Goal: Obtain resource: Download file/media

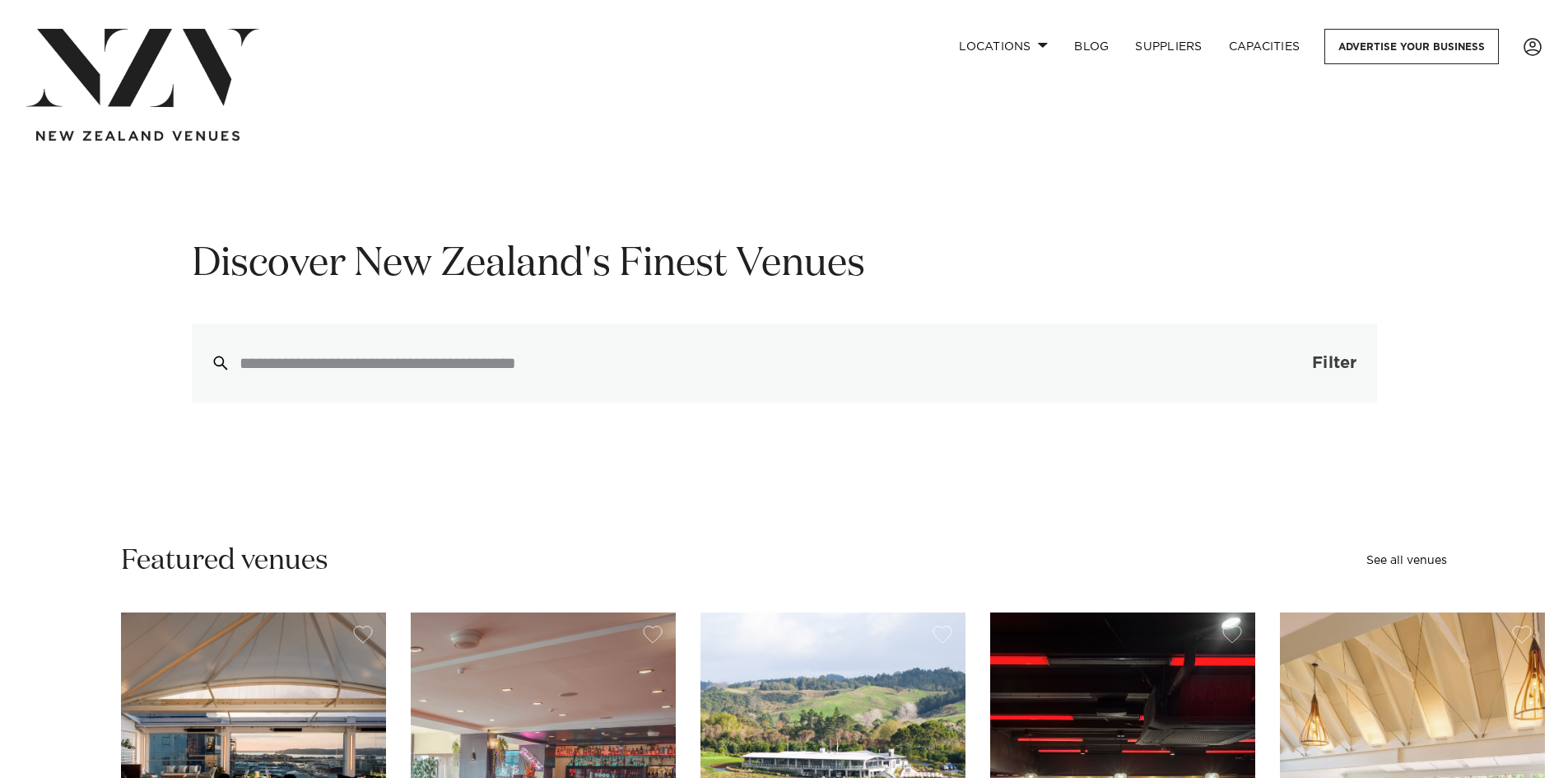
click at [1352, 361] on span "Filter" at bounding box center [1334, 363] width 44 height 17
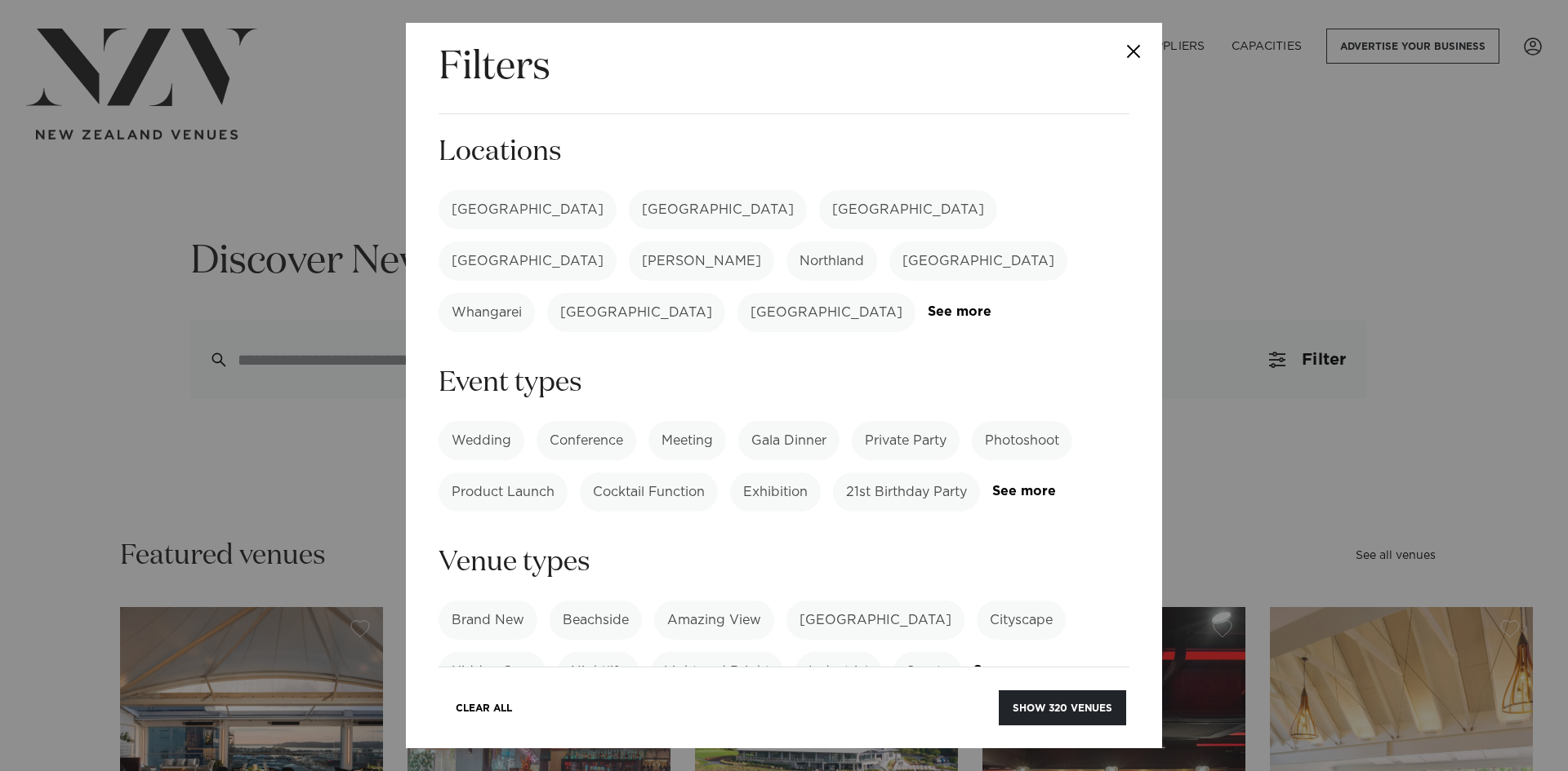
click at [516, 212] on label "[GEOGRAPHIC_DATA]" at bounding box center [528, 209] width 178 height 39
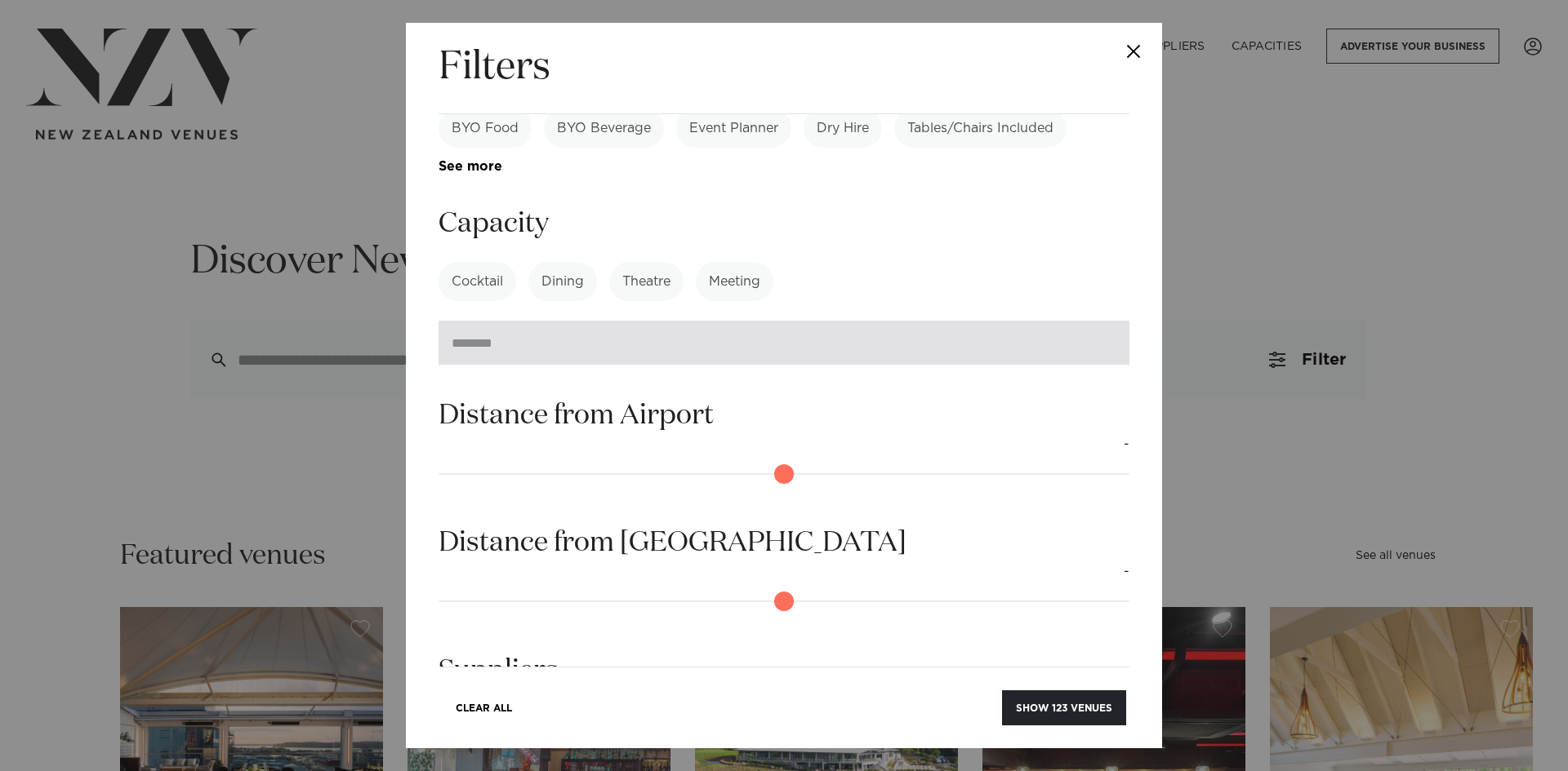
scroll to position [735, 0]
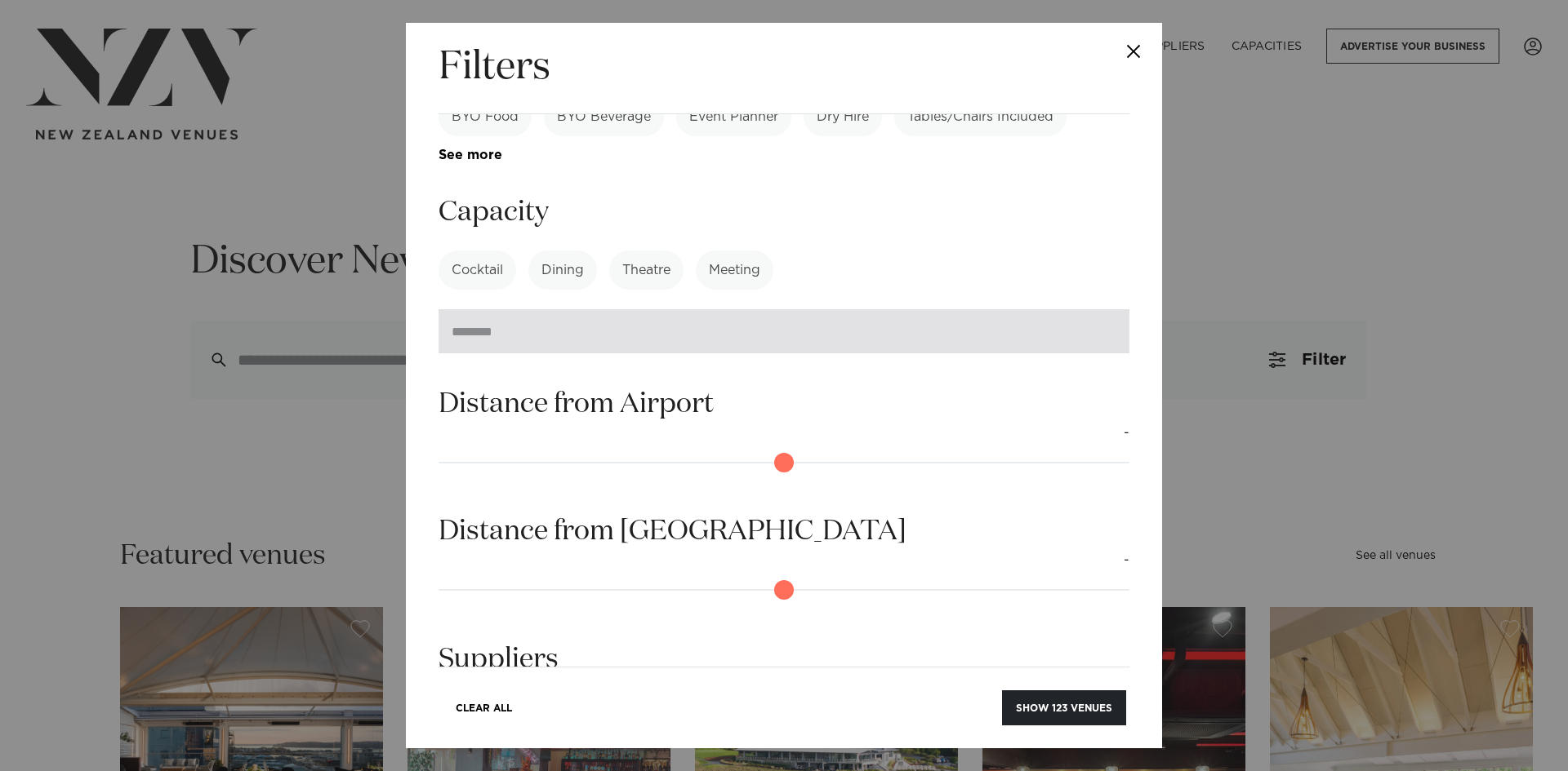
click at [763, 309] on input "number" at bounding box center [784, 331] width 691 height 44
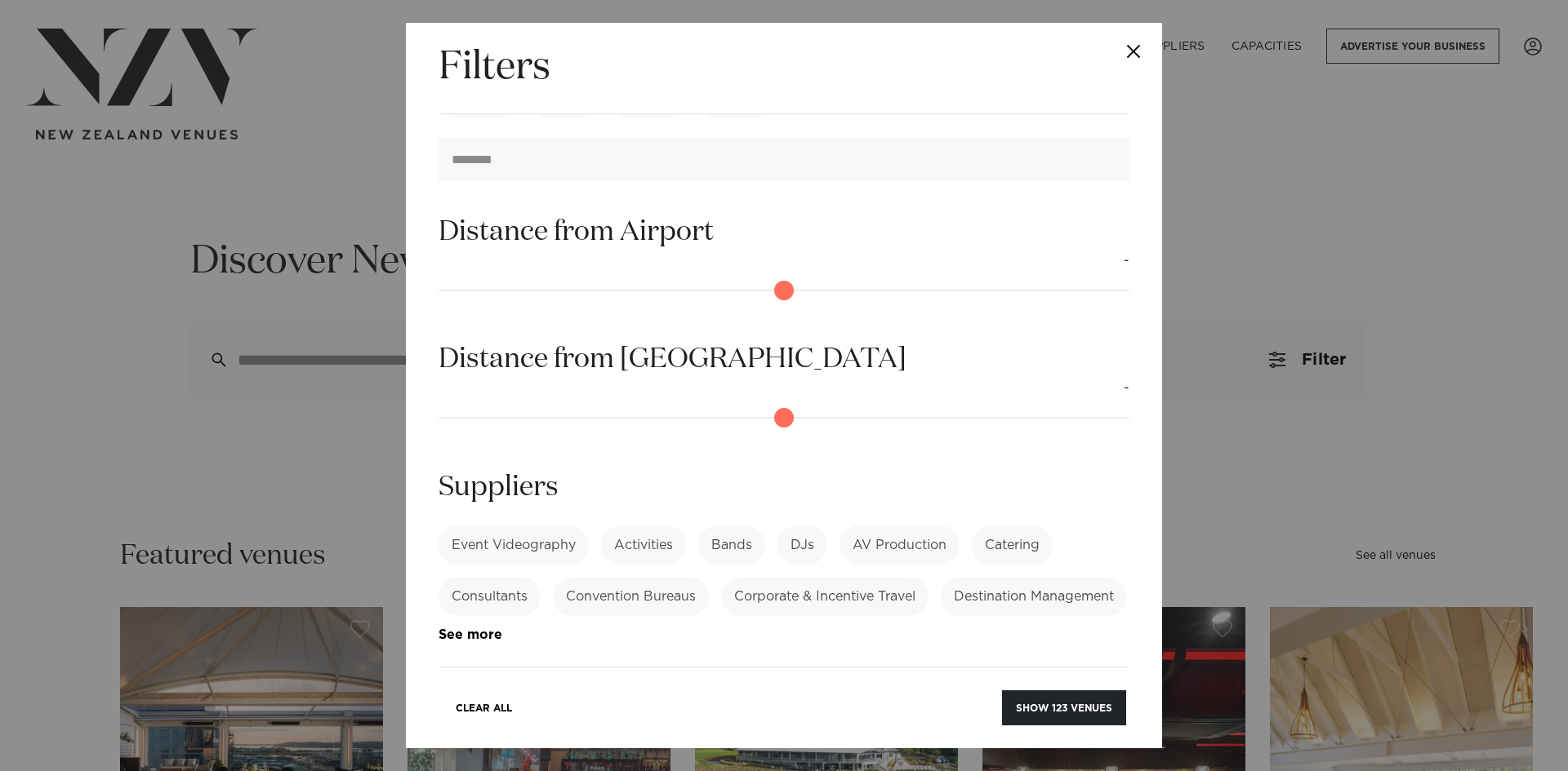
scroll to position [916, 0]
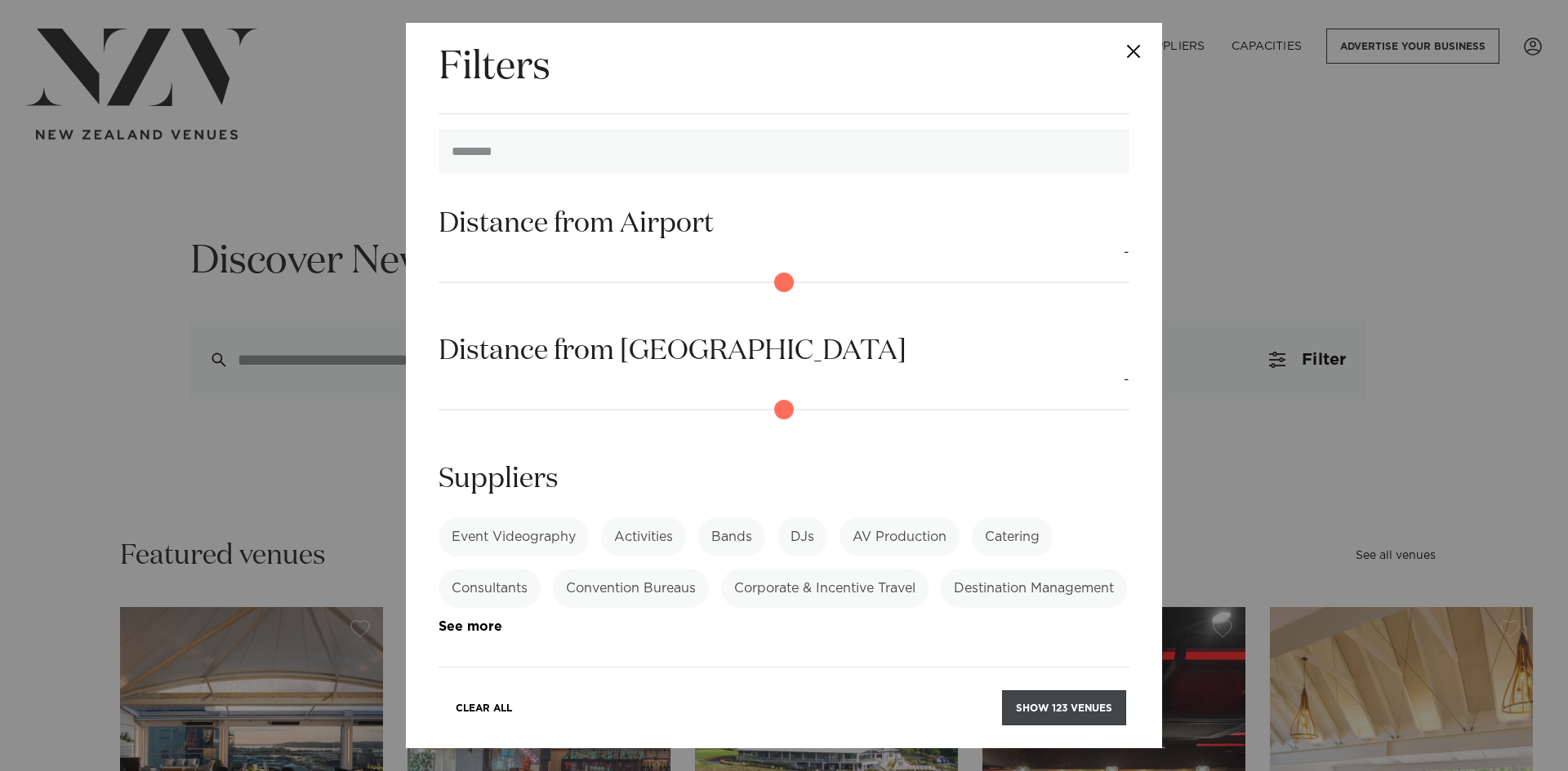
click at [1049, 700] on button "Show 123 venues" at bounding box center [1064, 708] width 125 height 35
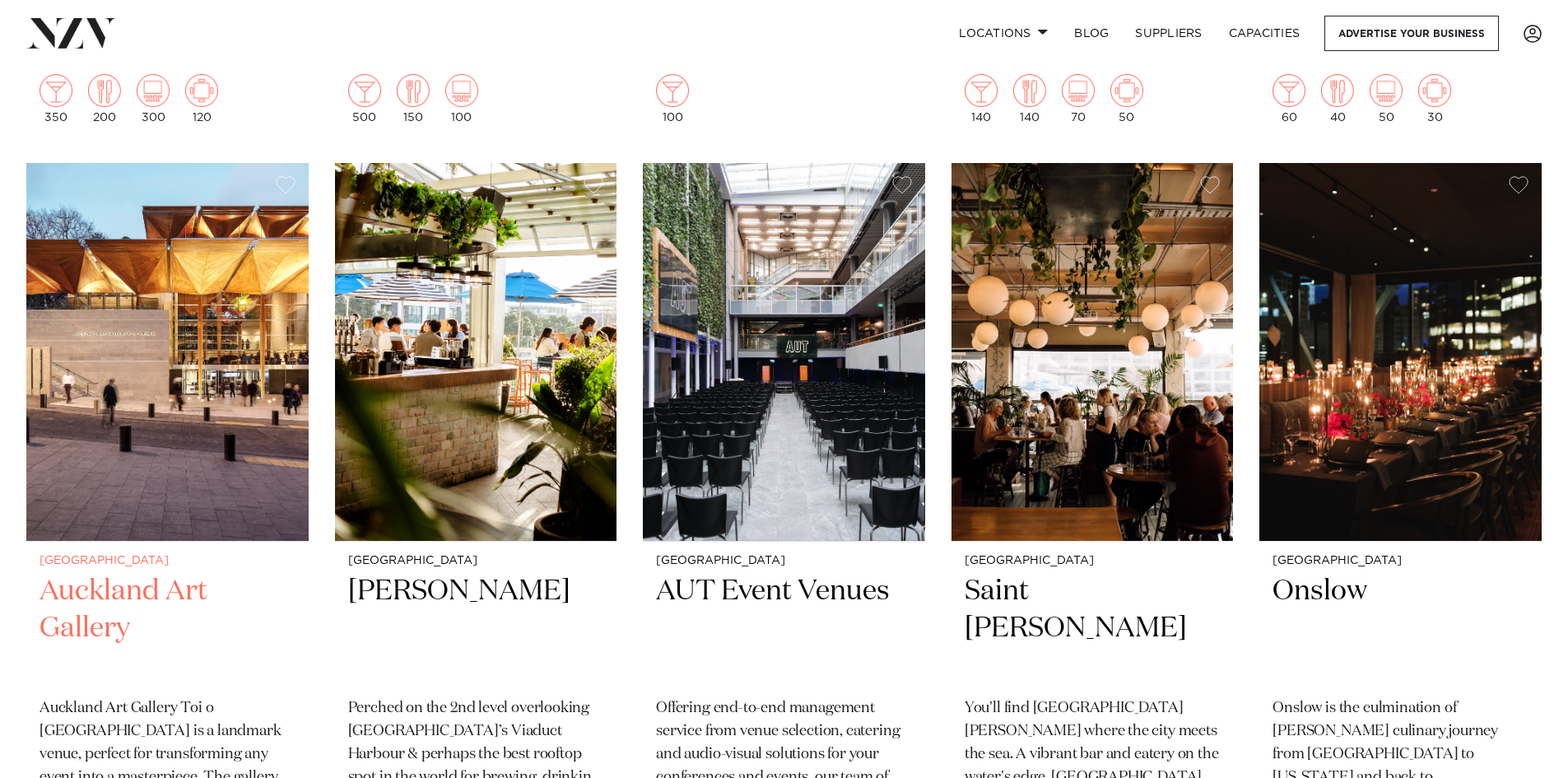
scroll to position [8728, 0]
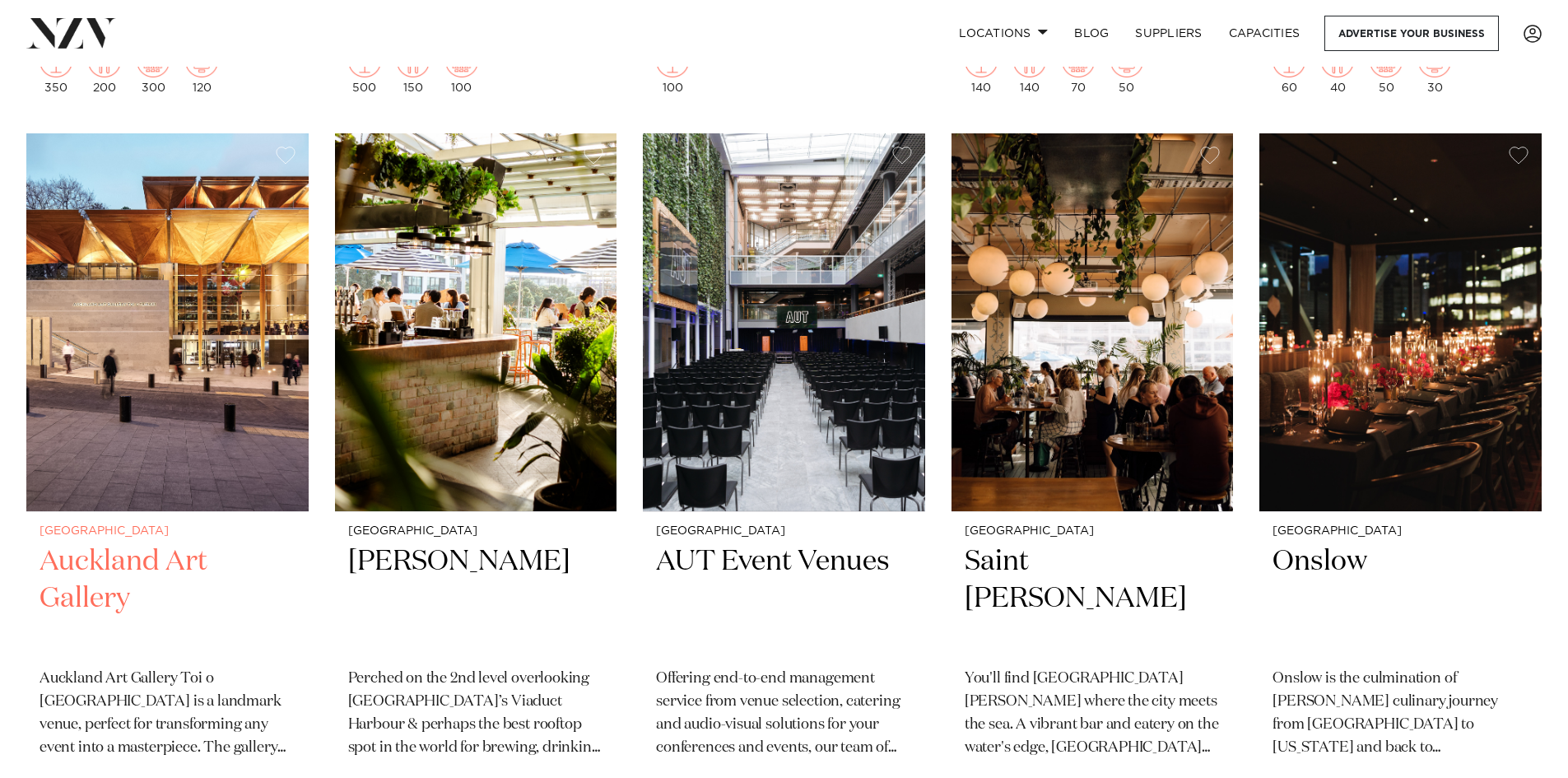
click at [118, 543] on h2 "Auckland Art Gallery" at bounding box center [167, 598] width 256 height 111
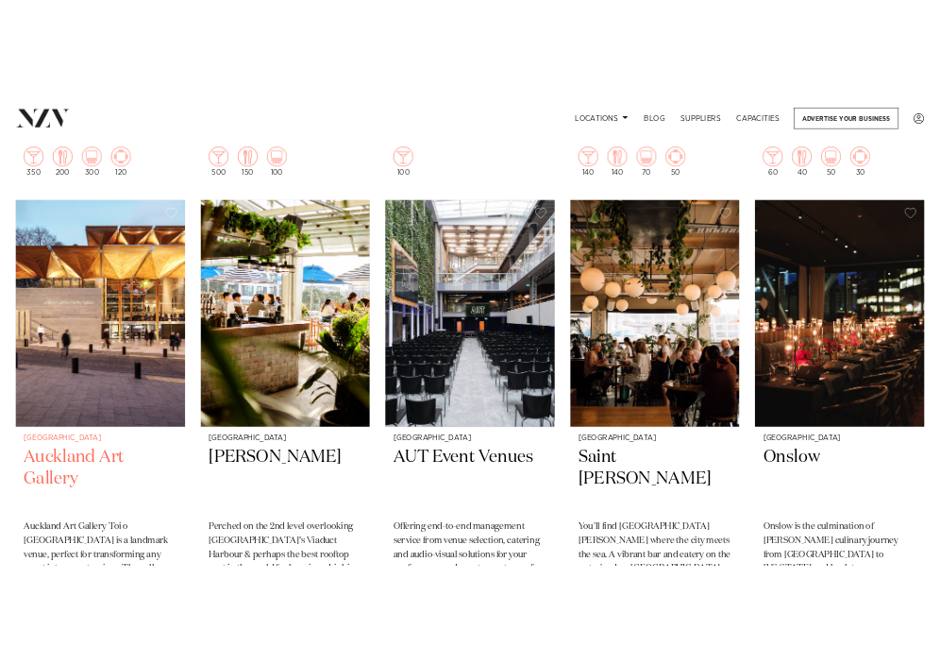
scroll to position [13813, 0]
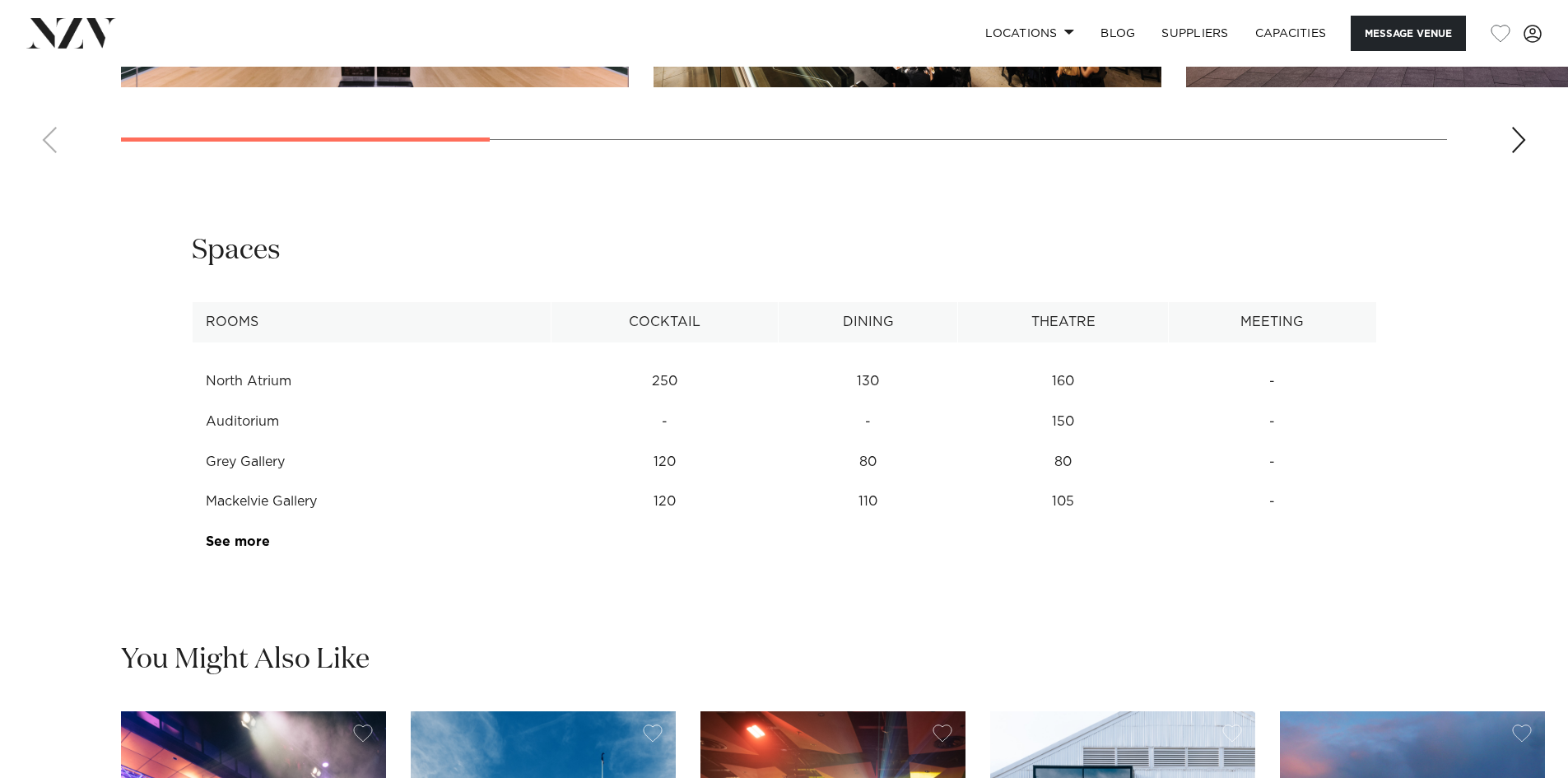
scroll to position [2141, 0]
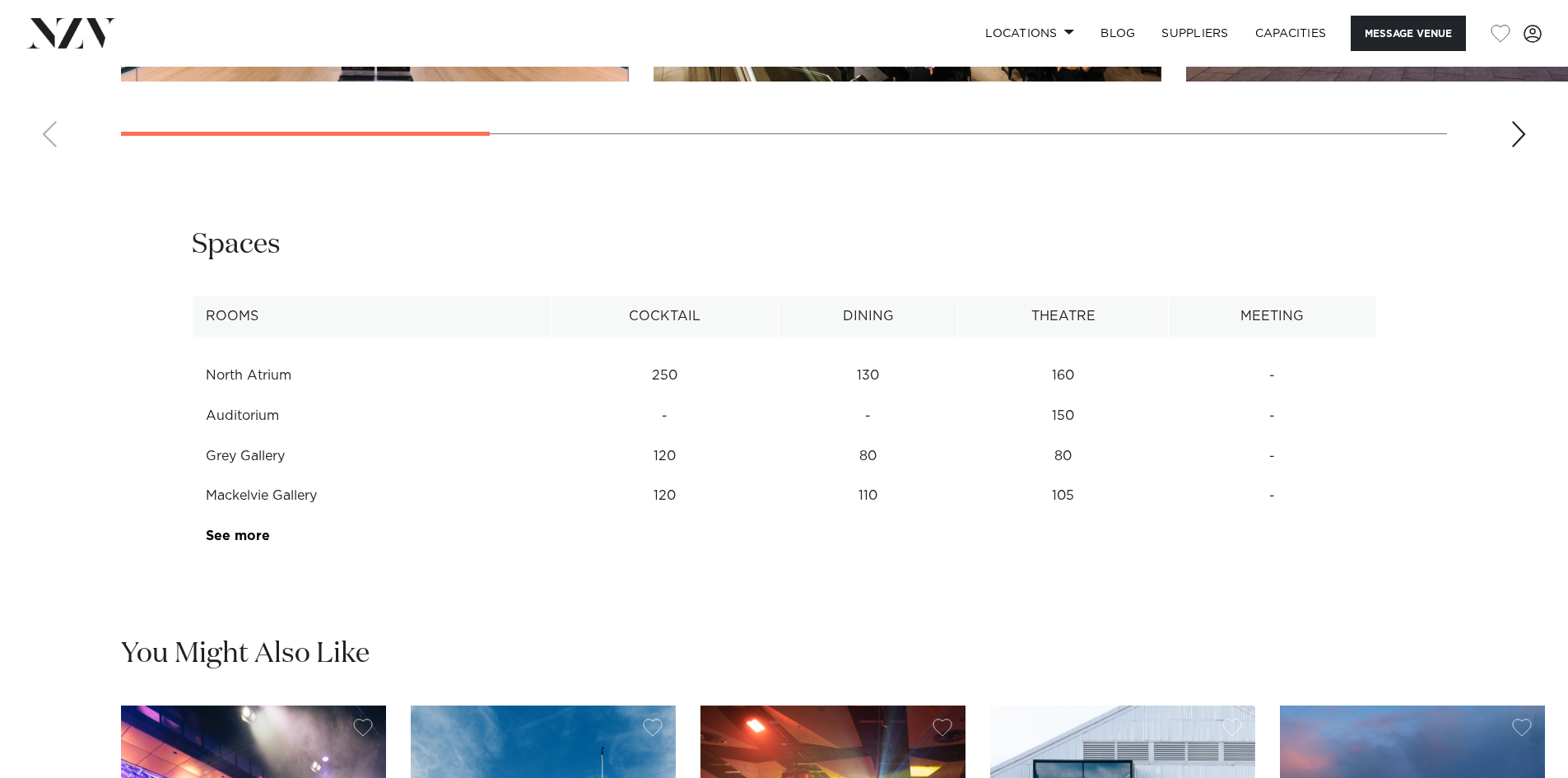
click at [867, 477] on td "80" at bounding box center [869, 456] width 180 height 40
click at [263, 543] on link "See more" at bounding box center [269, 536] width 128 height 13
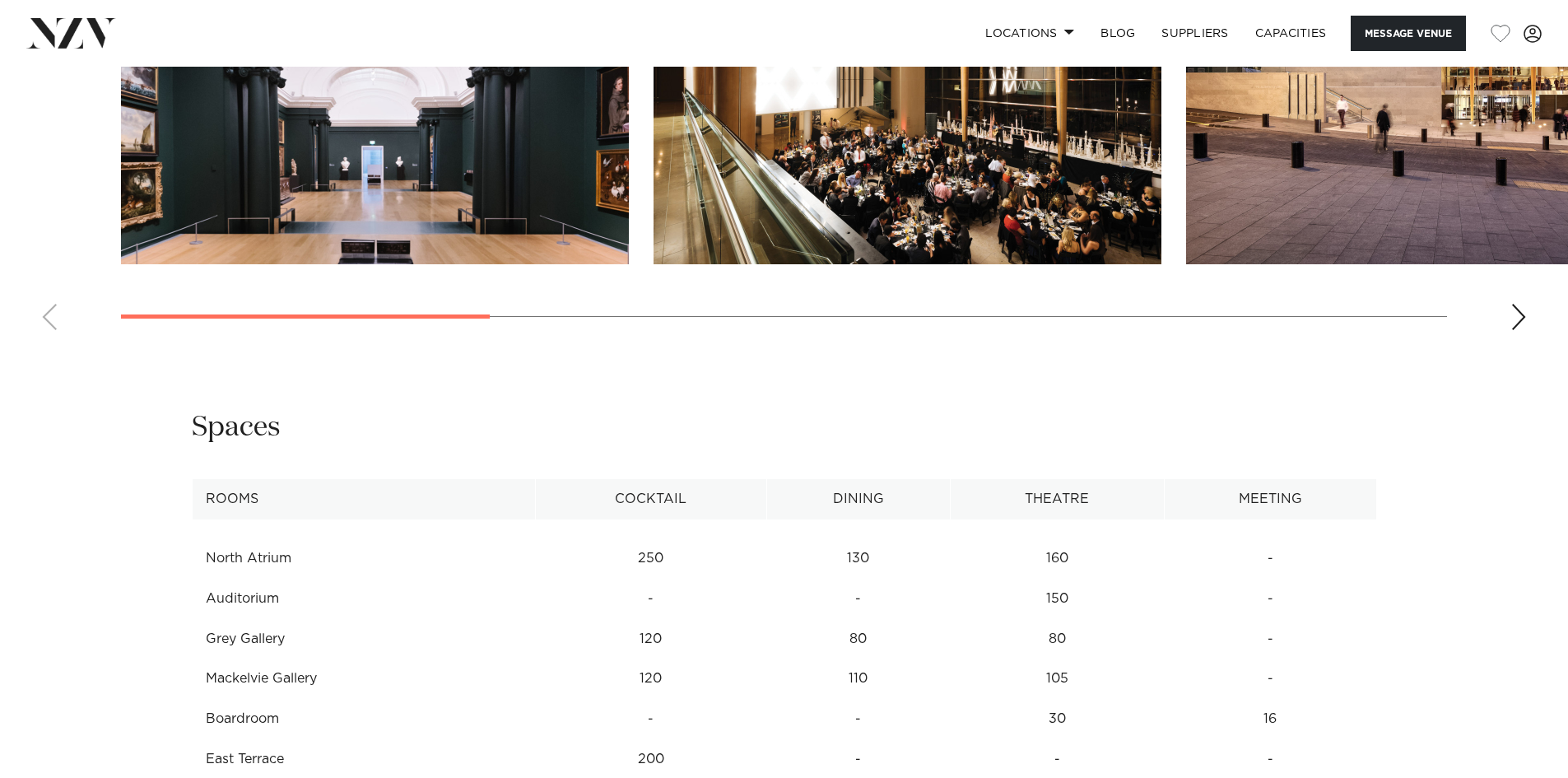
scroll to position [1647, 0]
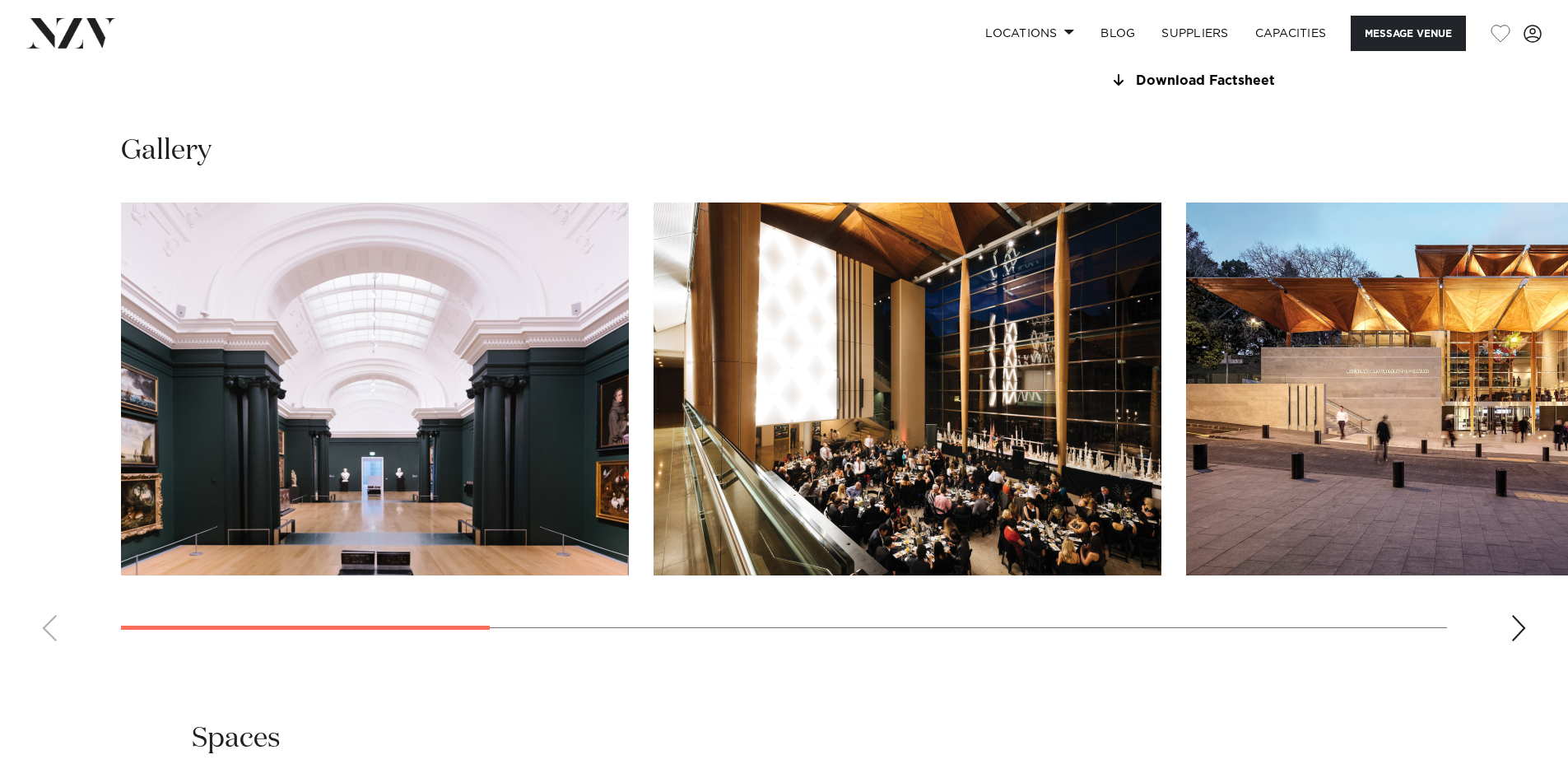
click at [1230, 473] on img "3 / 9" at bounding box center [1440, 389] width 508 height 373
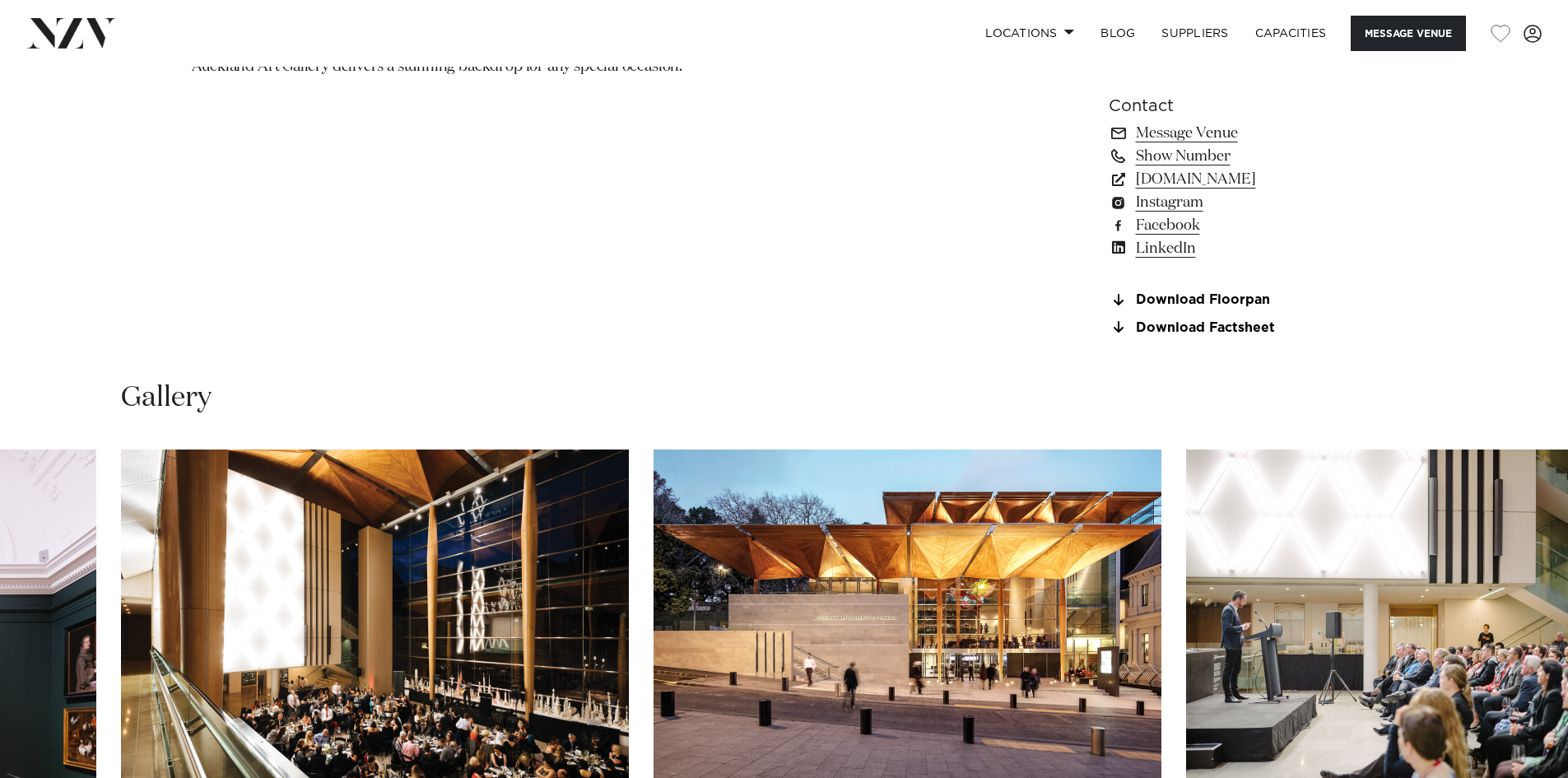
scroll to position [1235, 0]
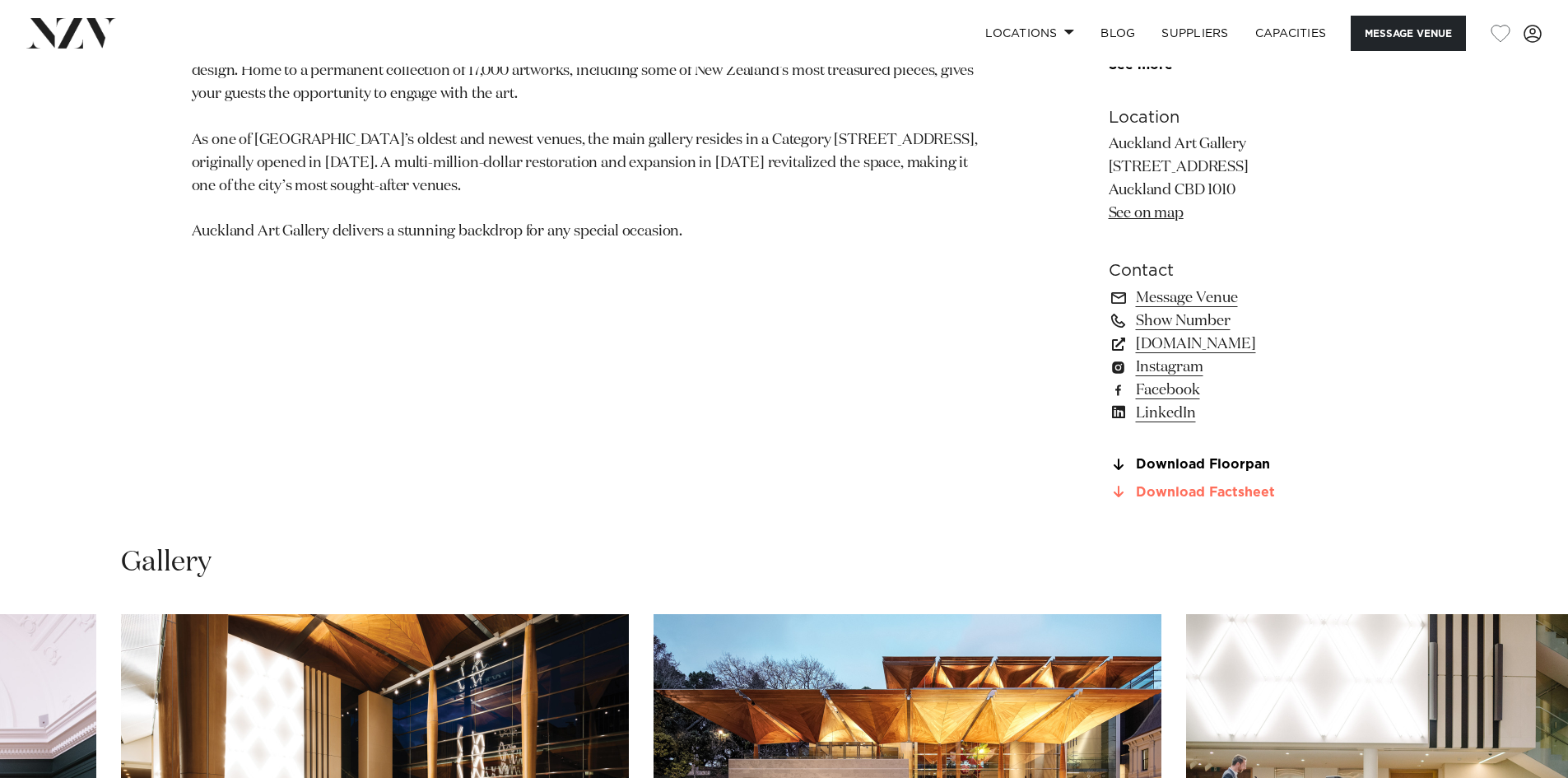
click at [1232, 500] on link "Download Factsheet" at bounding box center [1244, 492] width 269 height 15
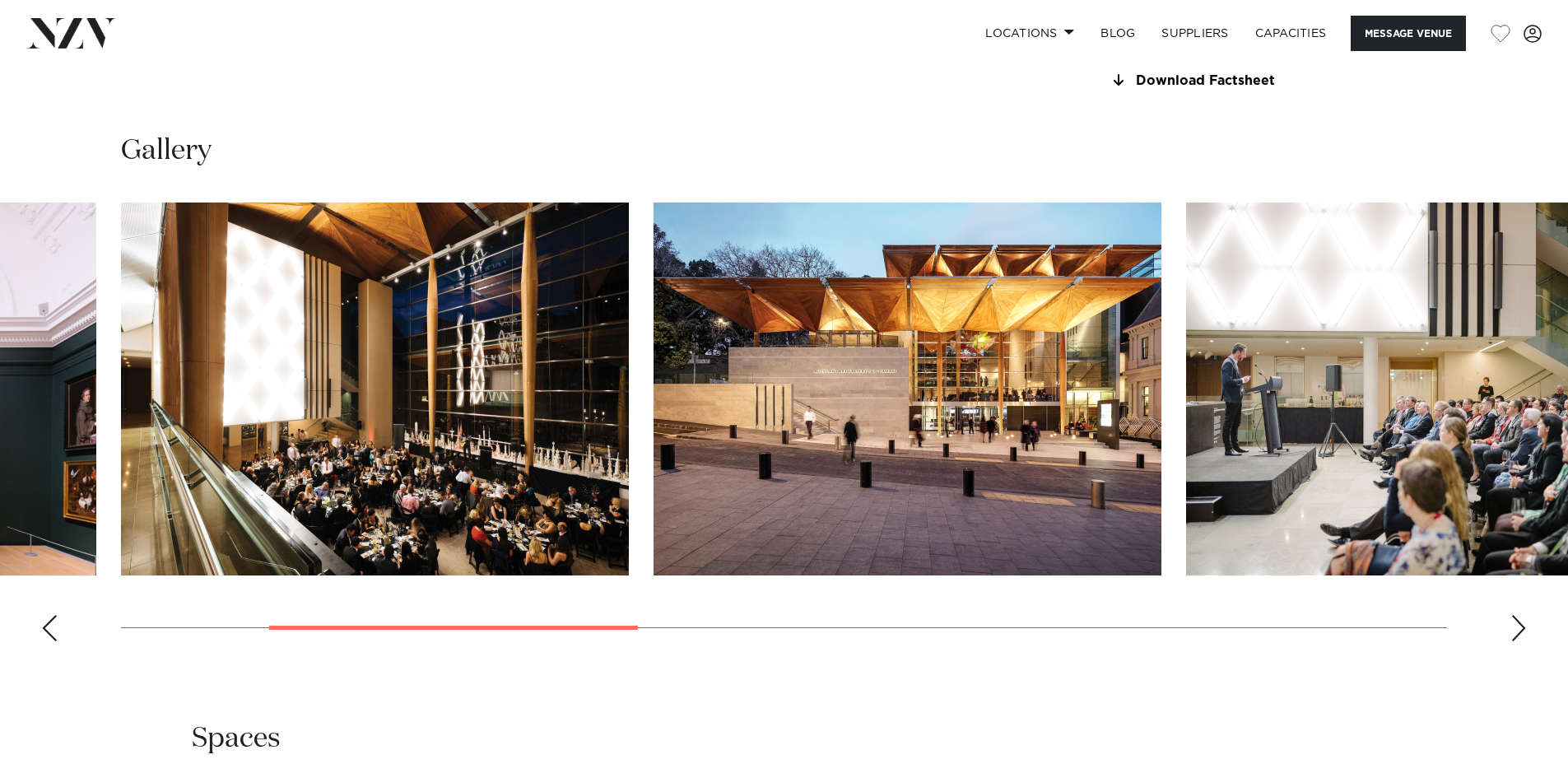
scroll to position [2223, 0]
